Goal: Check status: Check status

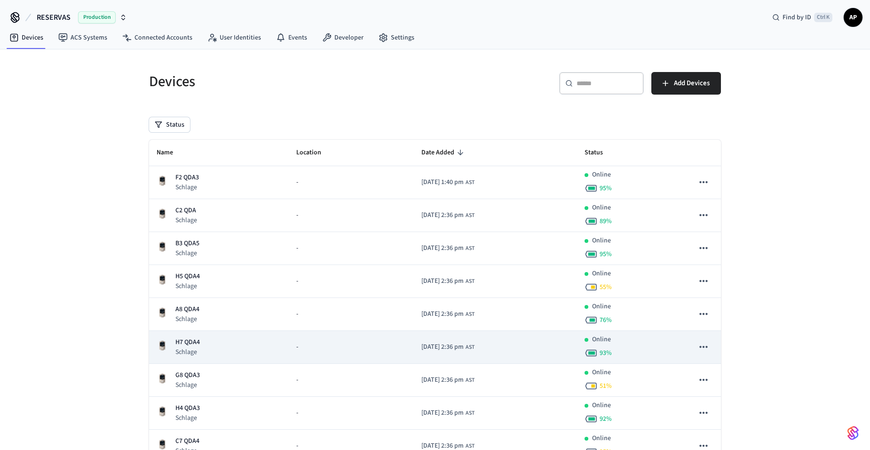
click at [196, 344] on p "H7 QDA4" at bounding box center [187, 342] width 24 height 10
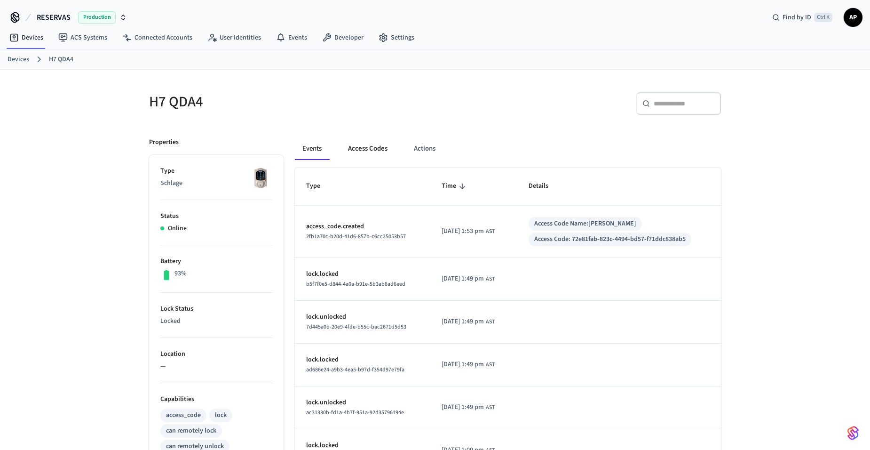
click at [379, 148] on button "Access Codes" at bounding box center [367, 148] width 55 height 23
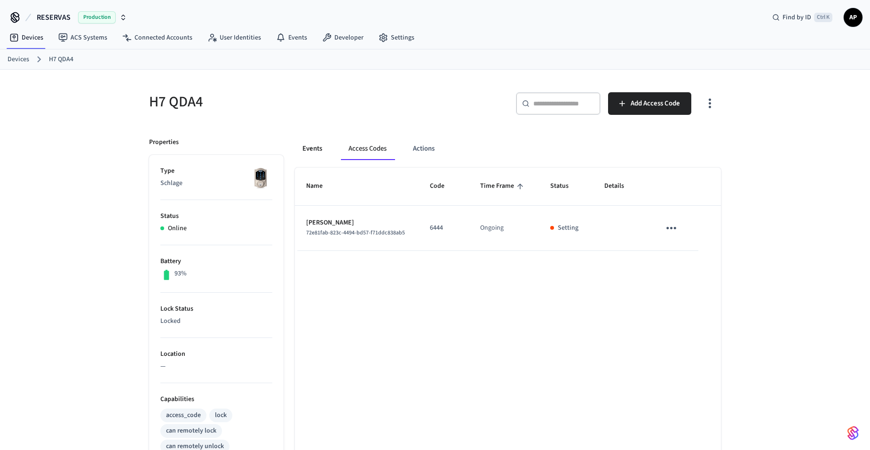
click at [313, 147] on button "Events" at bounding box center [312, 148] width 35 height 23
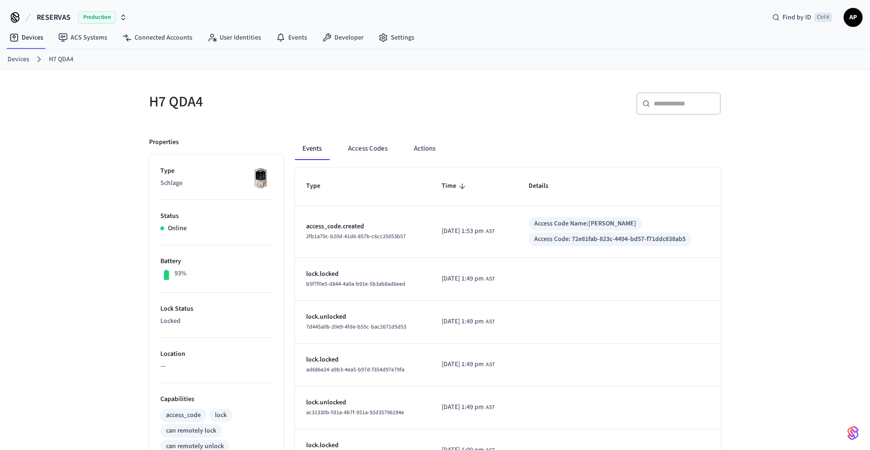
click at [313, 147] on button "Events" at bounding box center [312, 148] width 34 height 23
click at [25, 55] on link "Devices" at bounding box center [19, 60] width 22 height 10
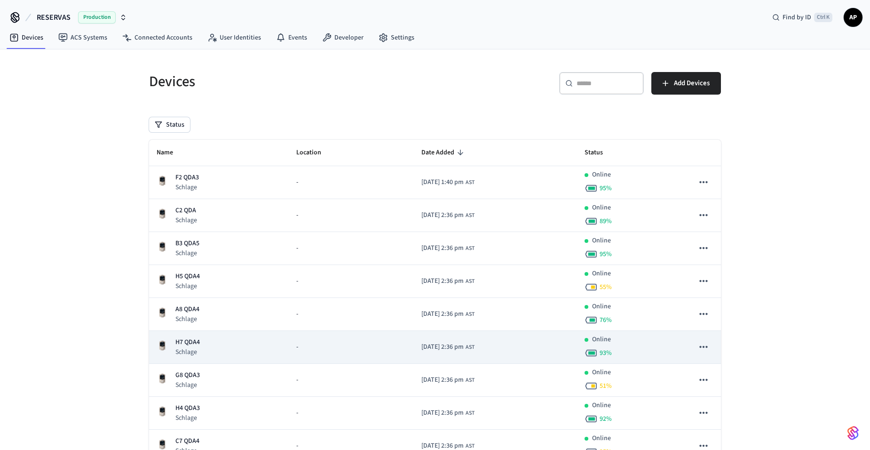
click at [191, 342] on p "H7 QDA4" at bounding box center [187, 342] width 24 height 10
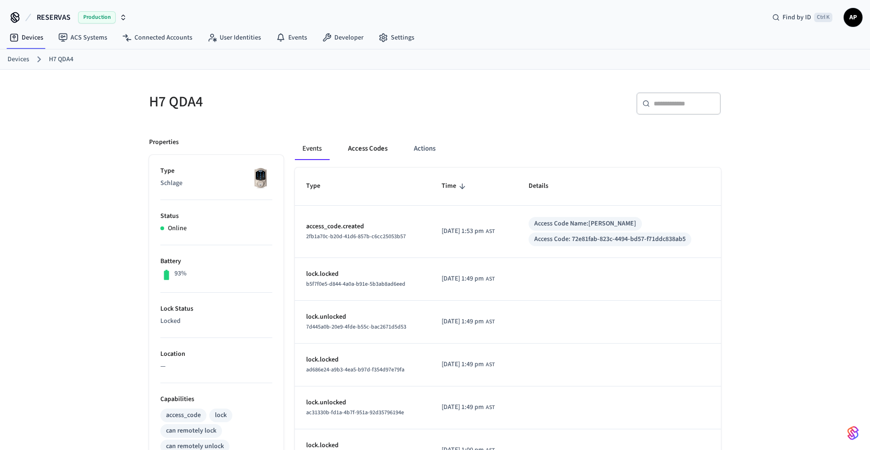
click at [367, 147] on button "Access Codes" at bounding box center [367, 148] width 55 height 23
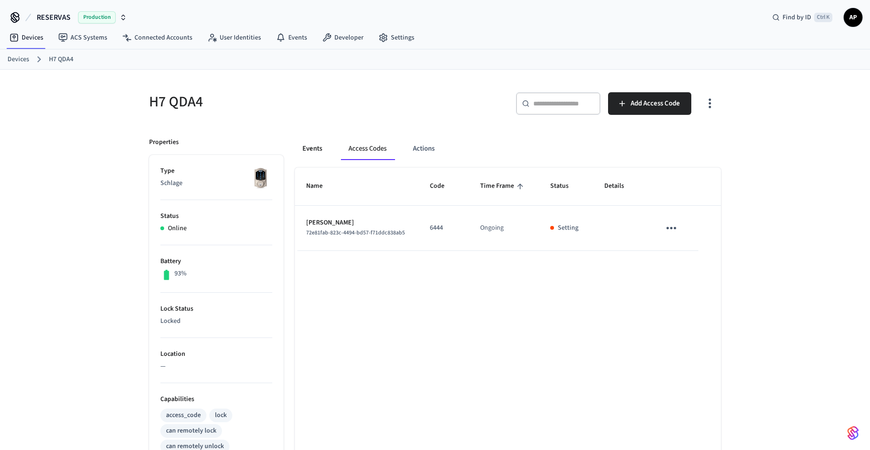
click at [305, 147] on button "Events" at bounding box center [312, 148] width 35 height 23
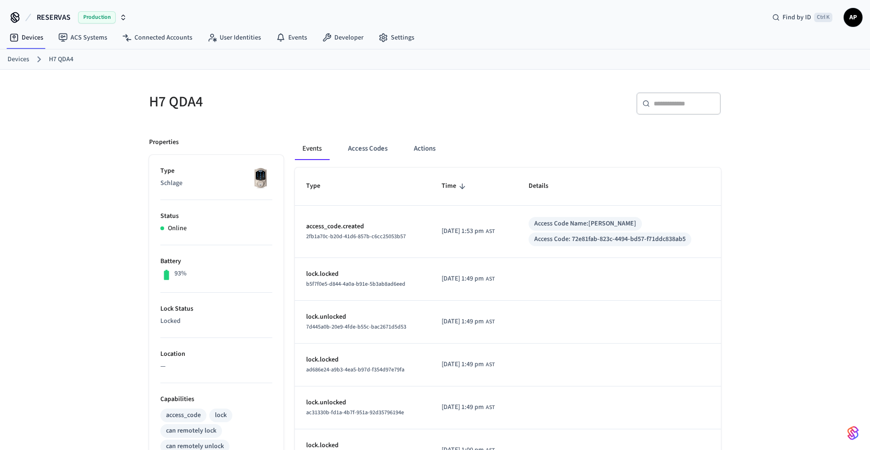
click at [862, 16] on span "AP" at bounding box center [853, 17] width 19 height 19
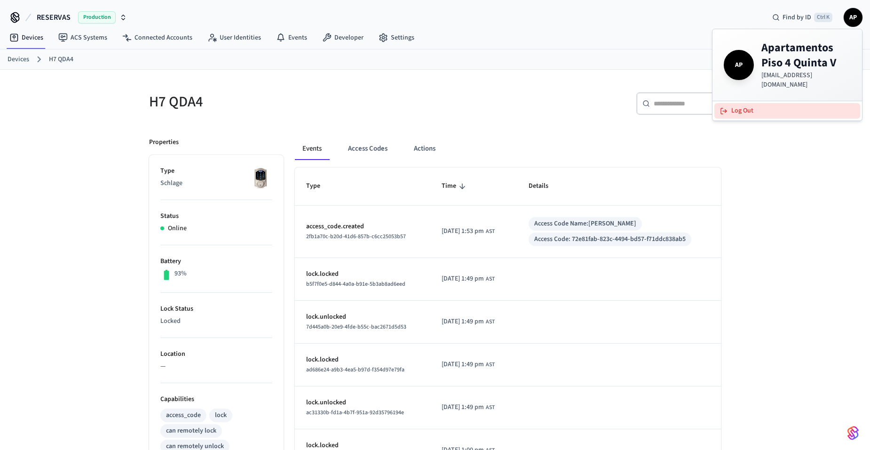
click at [762, 103] on button "Log Out" at bounding box center [787, 111] width 146 height 16
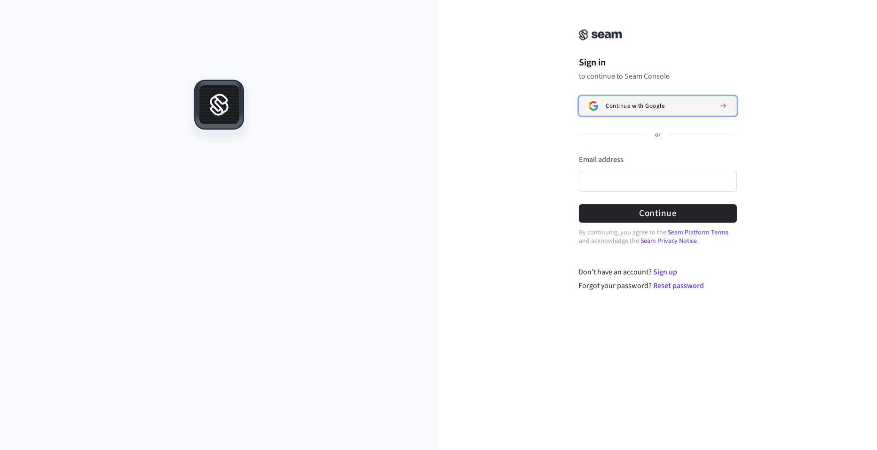
click at [626, 103] on span "Continue with Google" at bounding box center [635, 106] width 59 height 8
